Goal: Find specific page/section: Find specific page/section

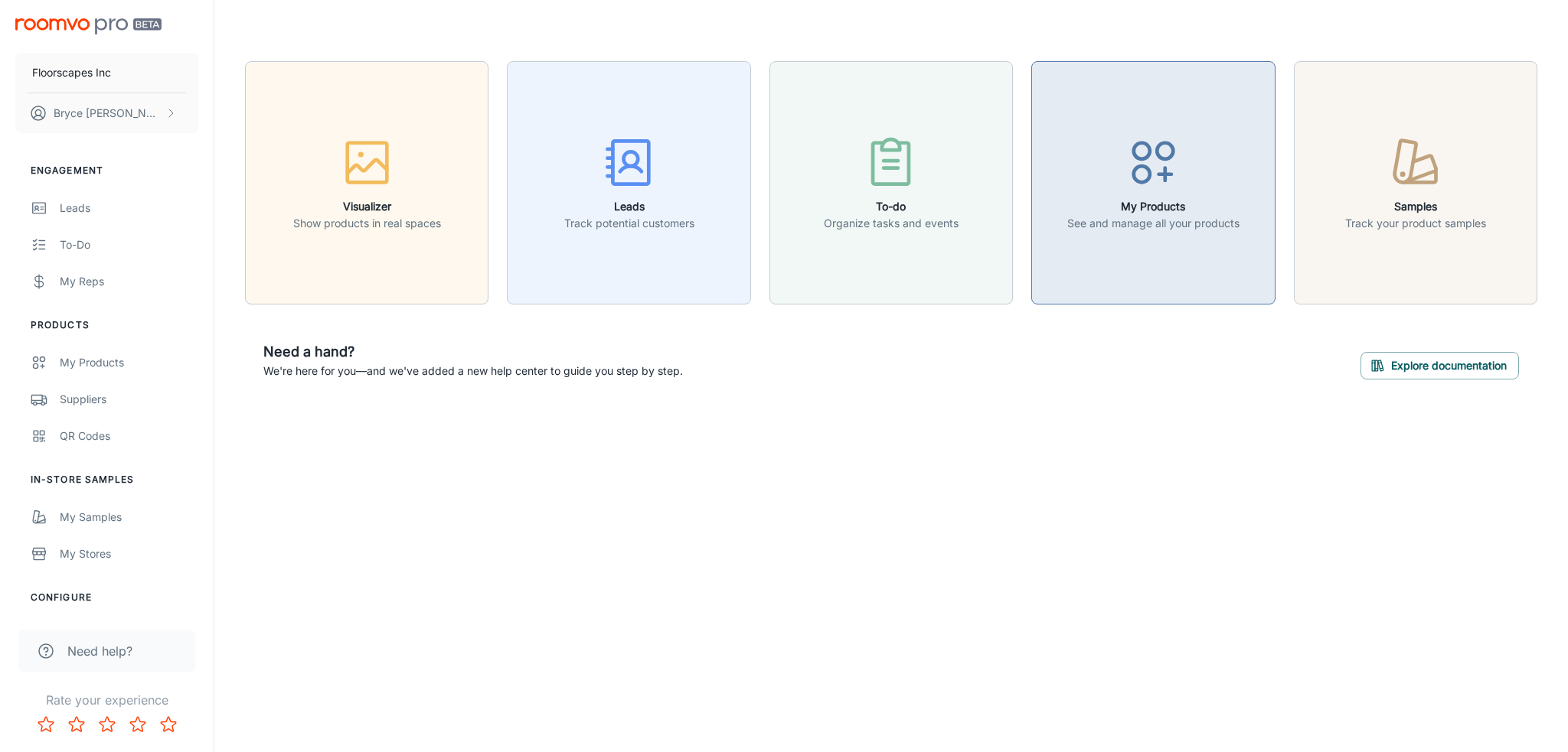
click at [1133, 194] on div "button" at bounding box center [1153, 165] width 173 height 64
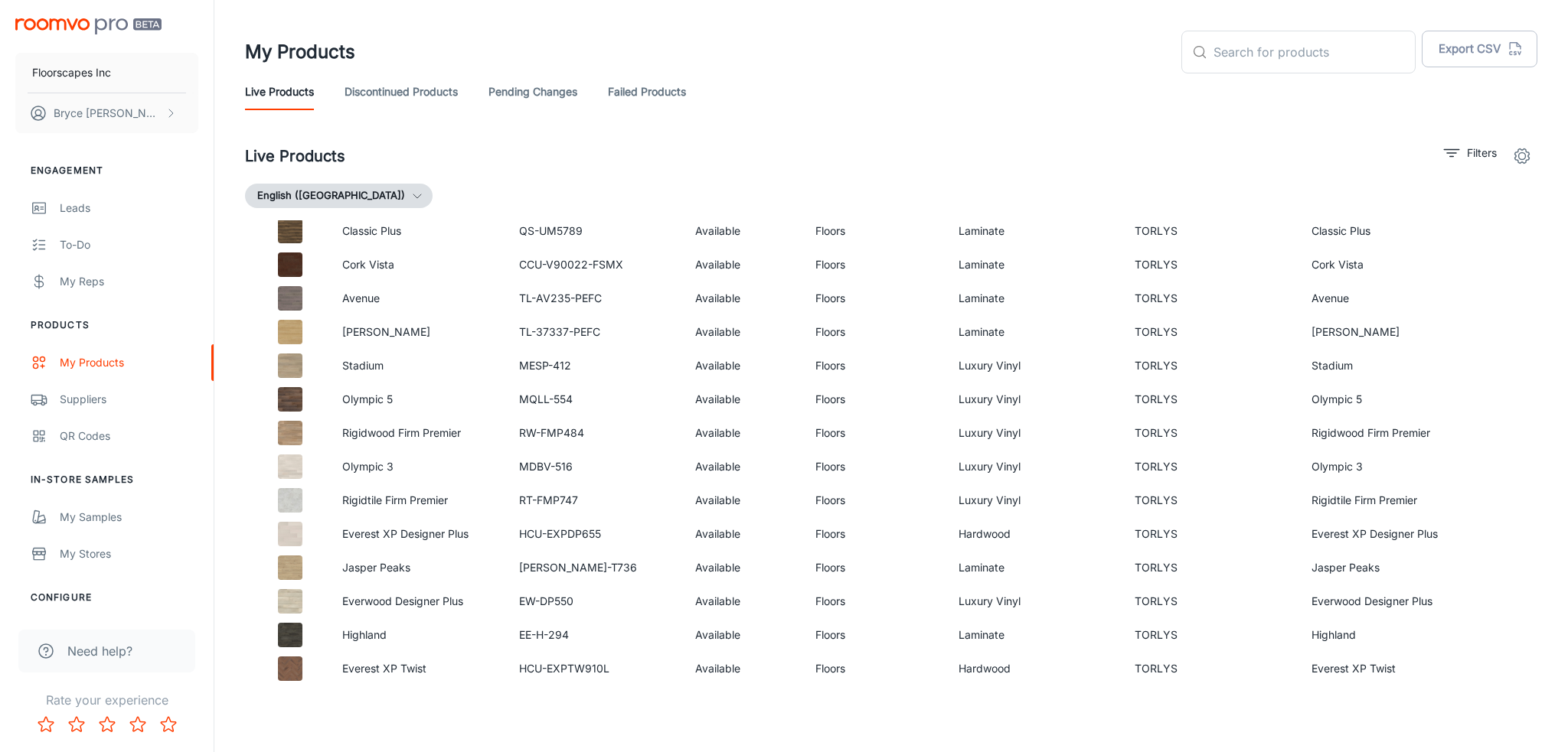
scroll to position [10005, 0]
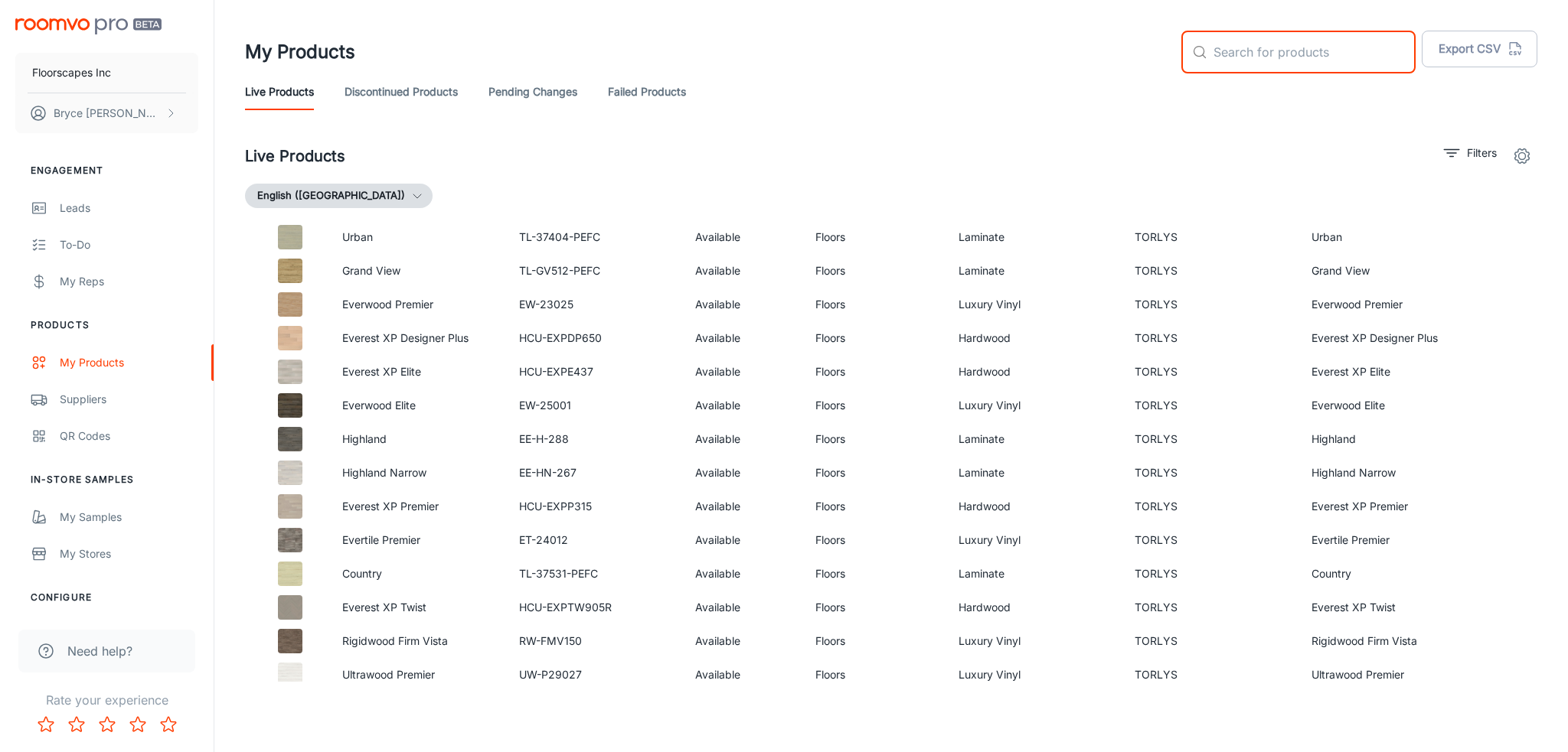
click at [1289, 46] on input "text" at bounding box center [1314, 52] width 202 height 43
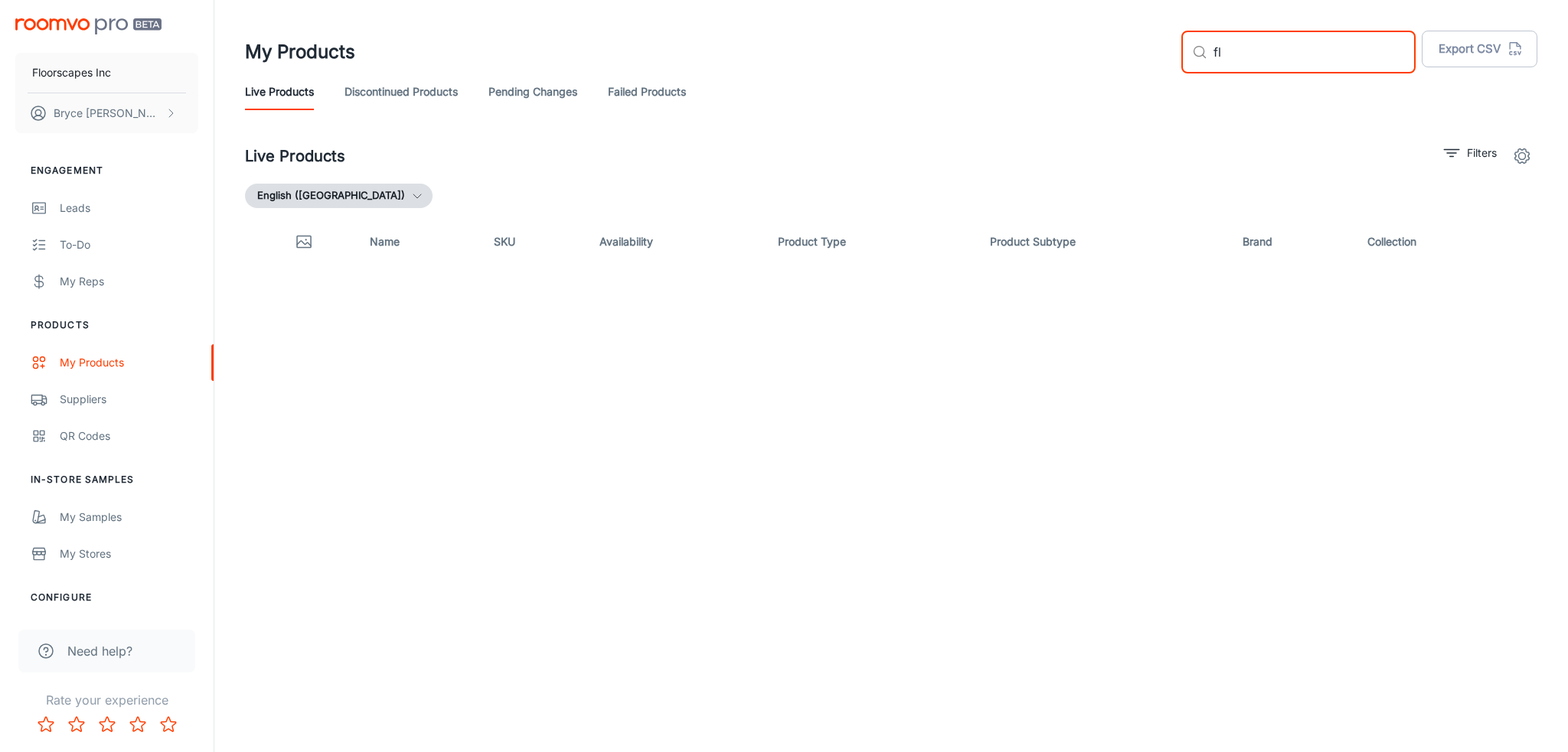
type input "f"
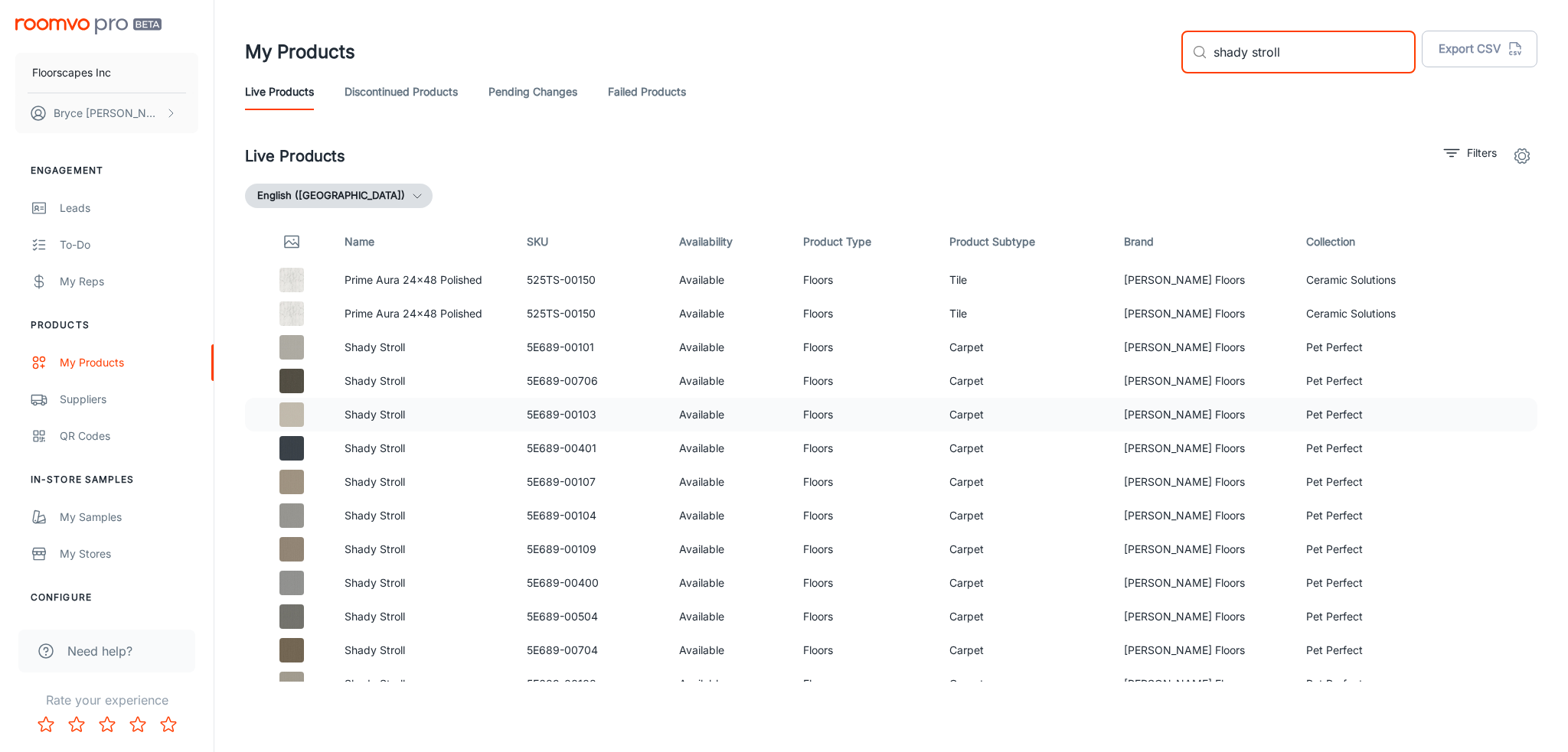
type input "shady stroll"
click at [296, 415] on img at bounding box center [292, 415] width 25 height 25
click at [361, 383] on p "Shady Stroll" at bounding box center [423, 381] width 158 height 17
click at [294, 406] on img at bounding box center [292, 415] width 25 height 25
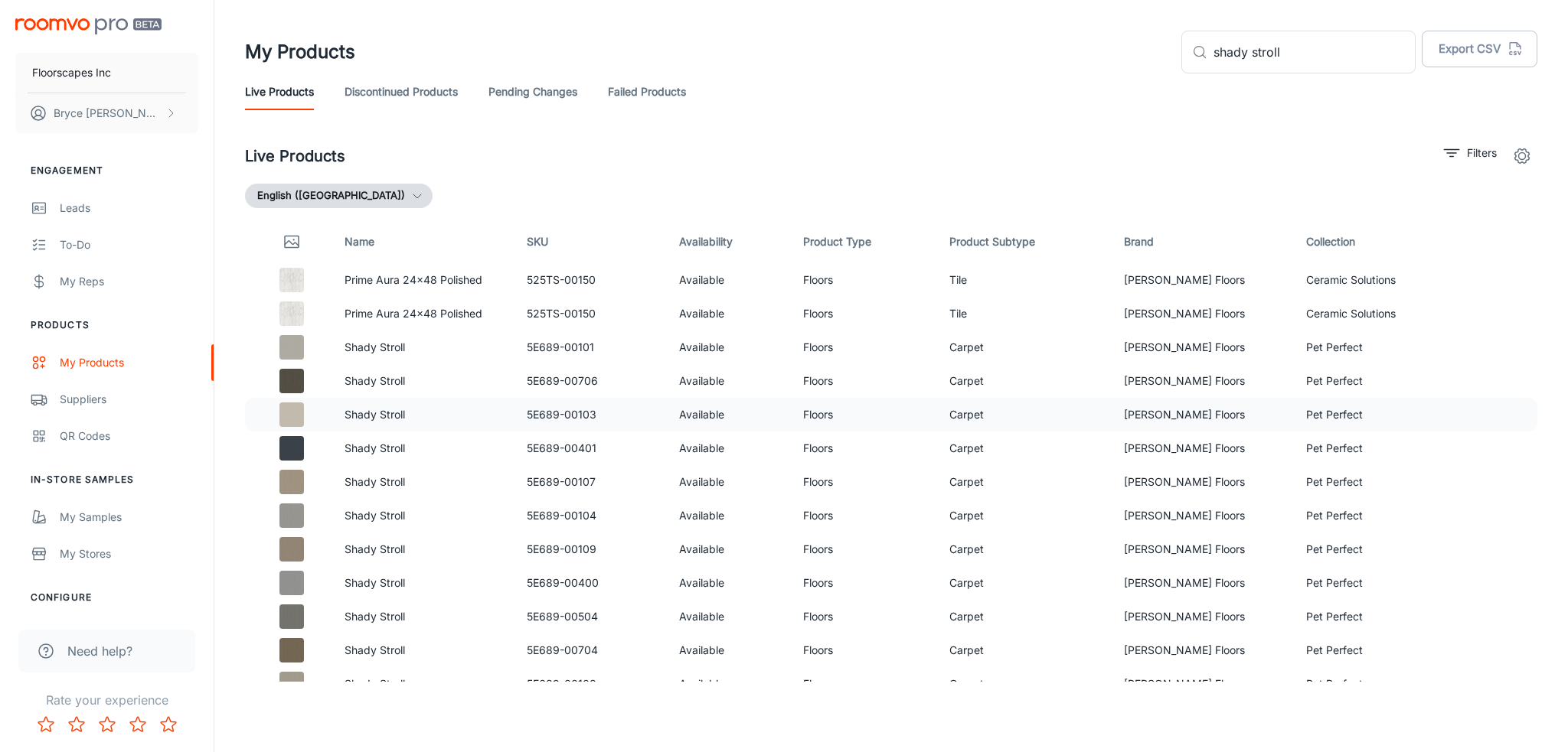
click at [375, 417] on p "Shady Stroll" at bounding box center [423, 414] width 158 height 17
click at [288, 410] on img at bounding box center [292, 415] width 25 height 25
